Goal: Navigation & Orientation: Find specific page/section

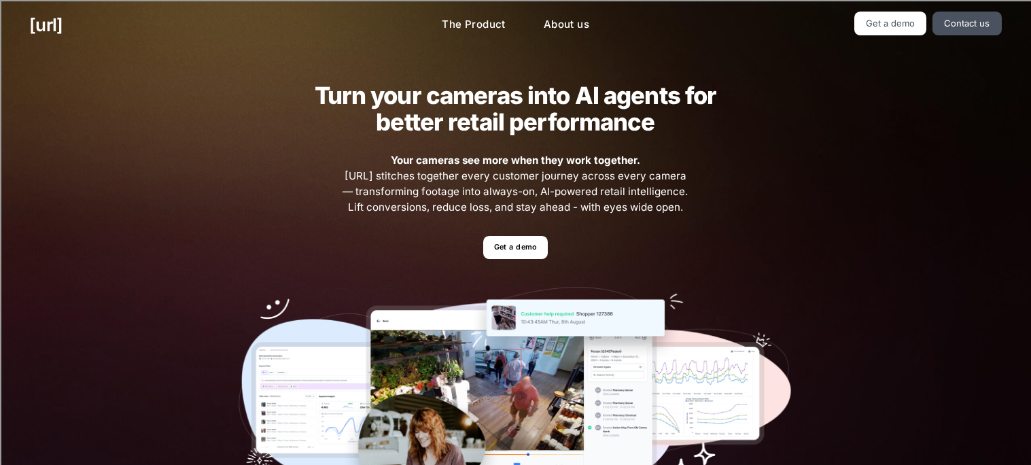
click at [823, 32] on ul "Get a demo Contact us" at bounding box center [847, 24] width 309 height 24
click at [914, 24] on link "Get a demo" at bounding box center [891, 24] width 73 height 24
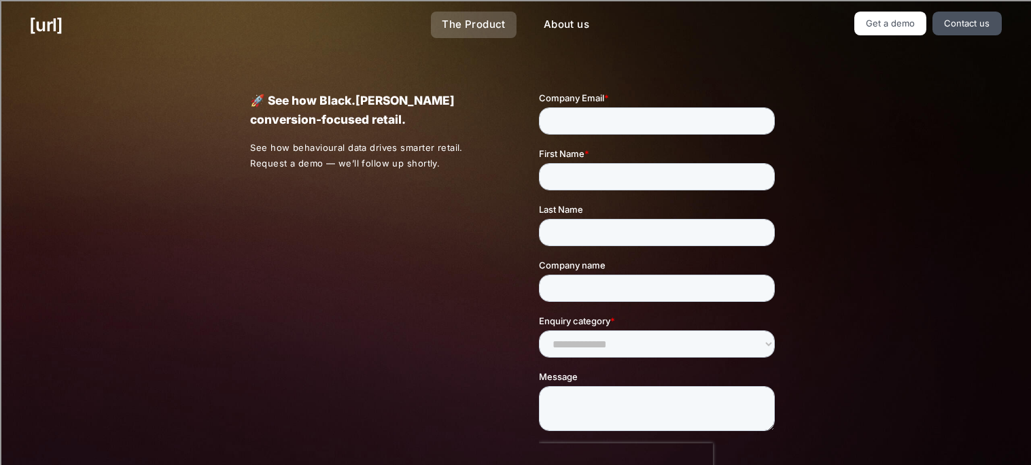
click at [453, 31] on link "The Product" at bounding box center [474, 25] width 86 height 27
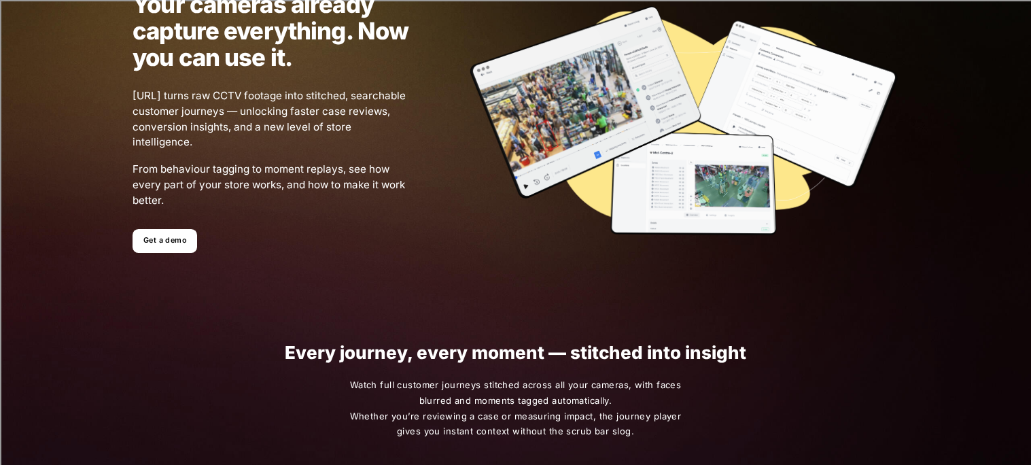
scroll to position [97, 0]
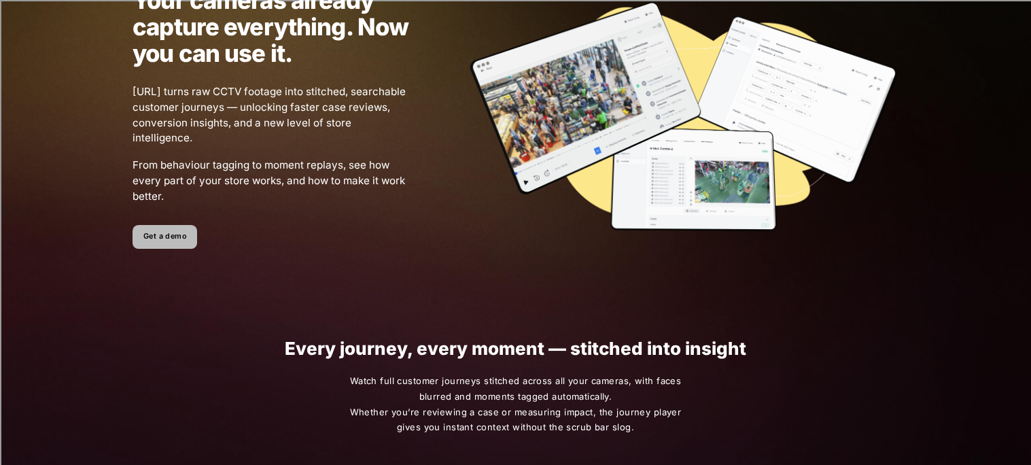
click at [154, 240] on link "Get a demo" at bounding box center [165, 237] width 65 height 24
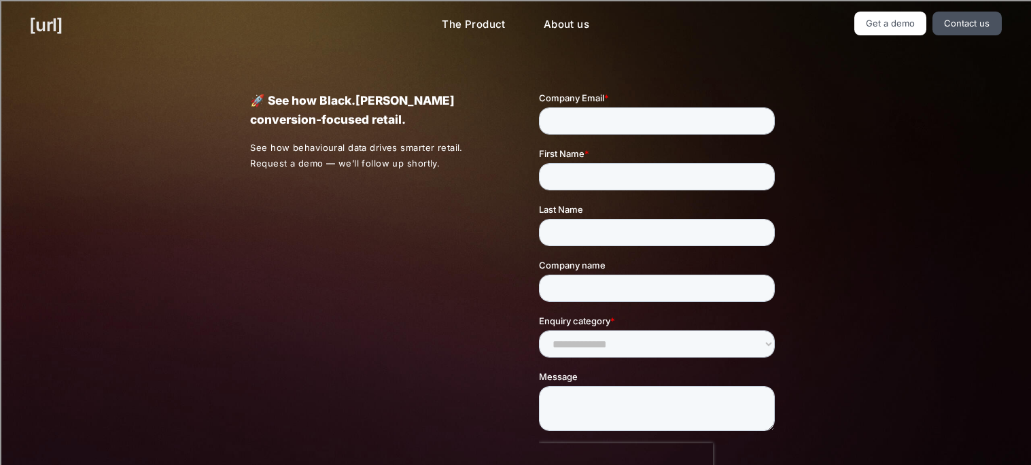
click at [63, 31] on link "[URL]" at bounding box center [45, 25] width 33 height 27
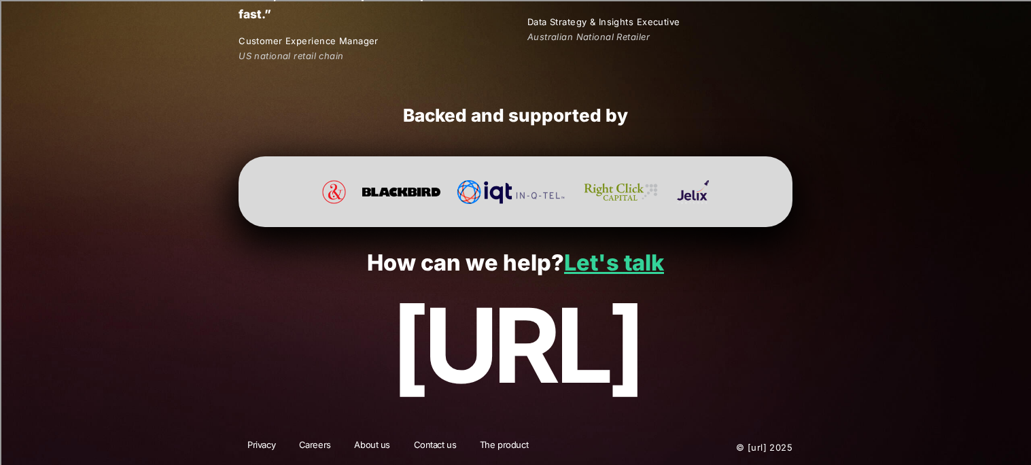
scroll to position [2594, 0]
